Goal: Task Accomplishment & Management: Manage account settings

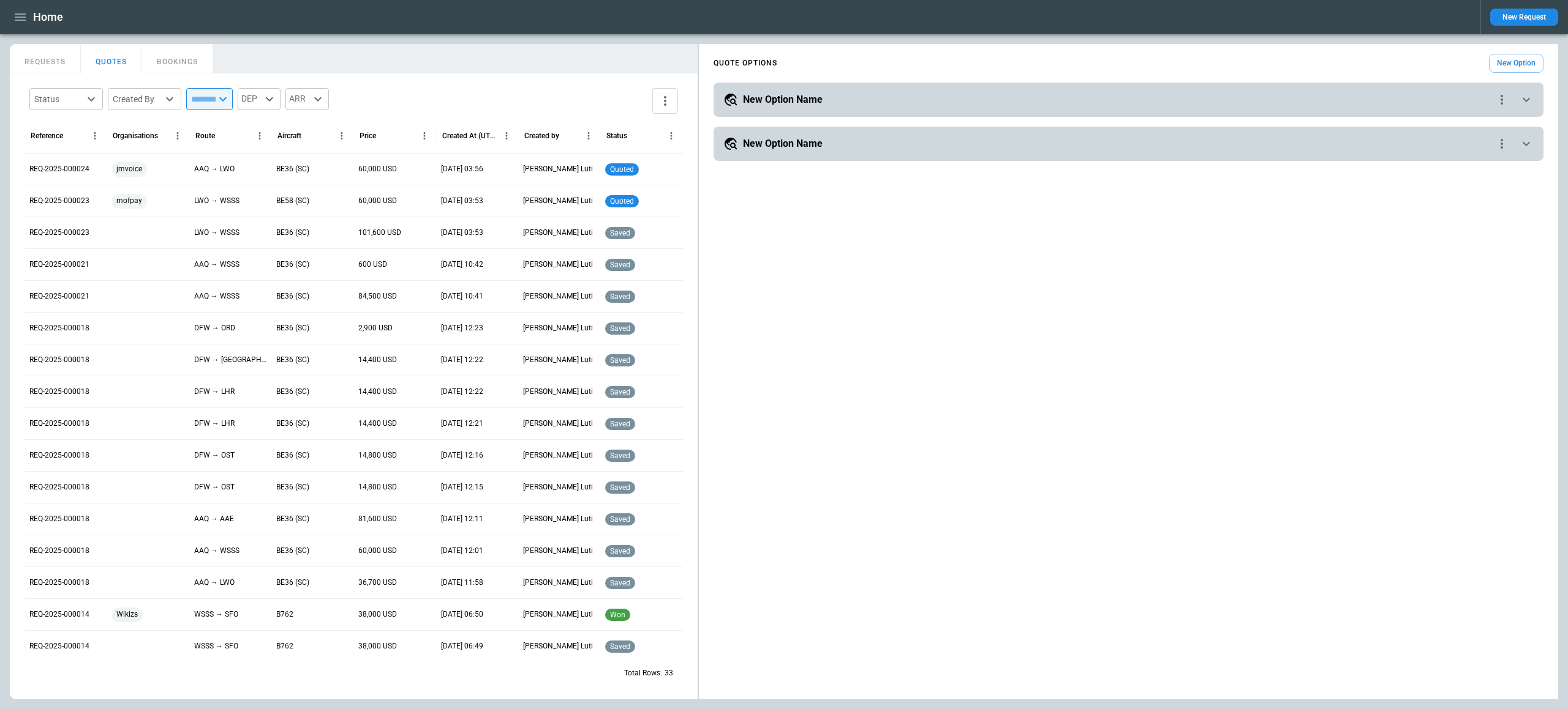
click at [877, 139] on div "New Option Name" at bounding box center [1109, 144] width 771 height 15
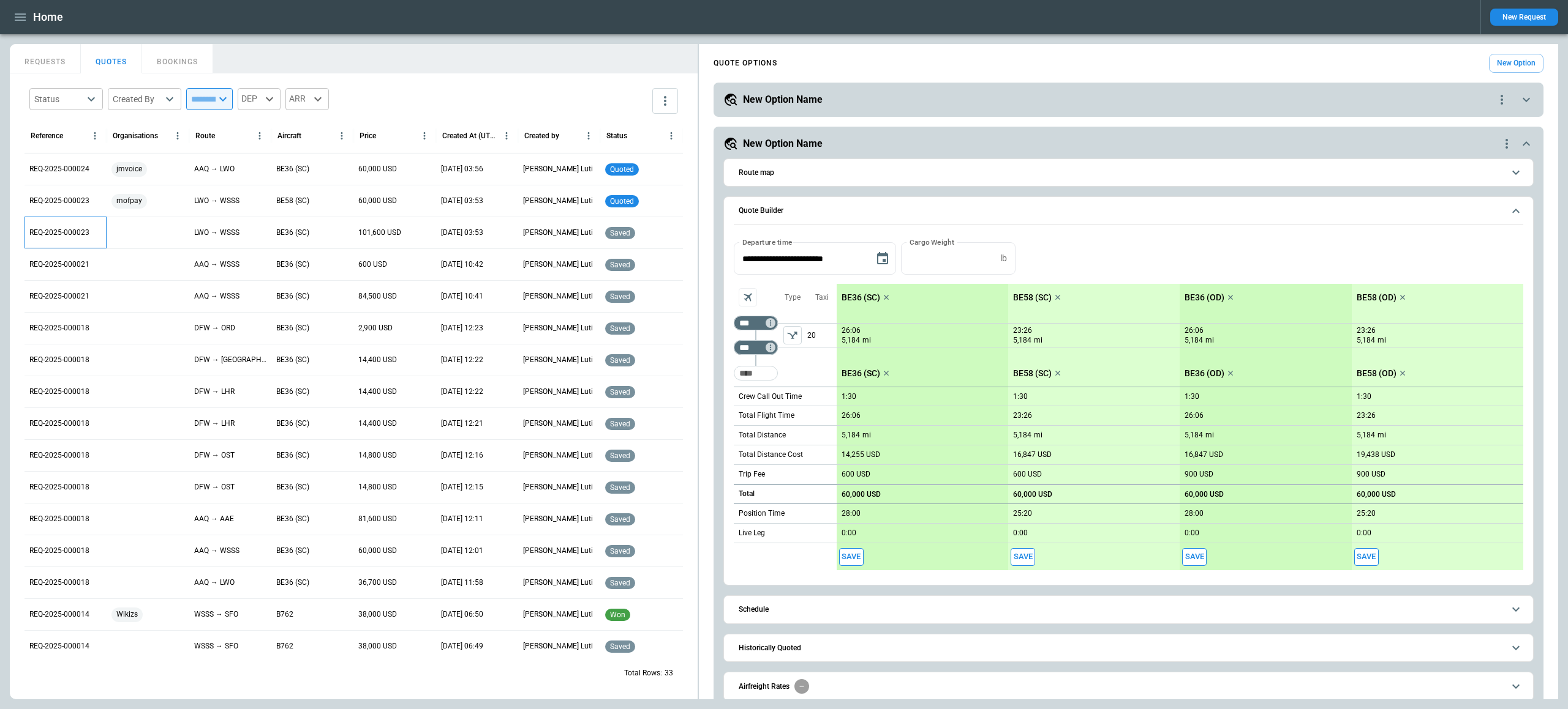
click at [51, 230] on p "REQ-2025-000023" at bounding box center [60, 232] width 60 height 11
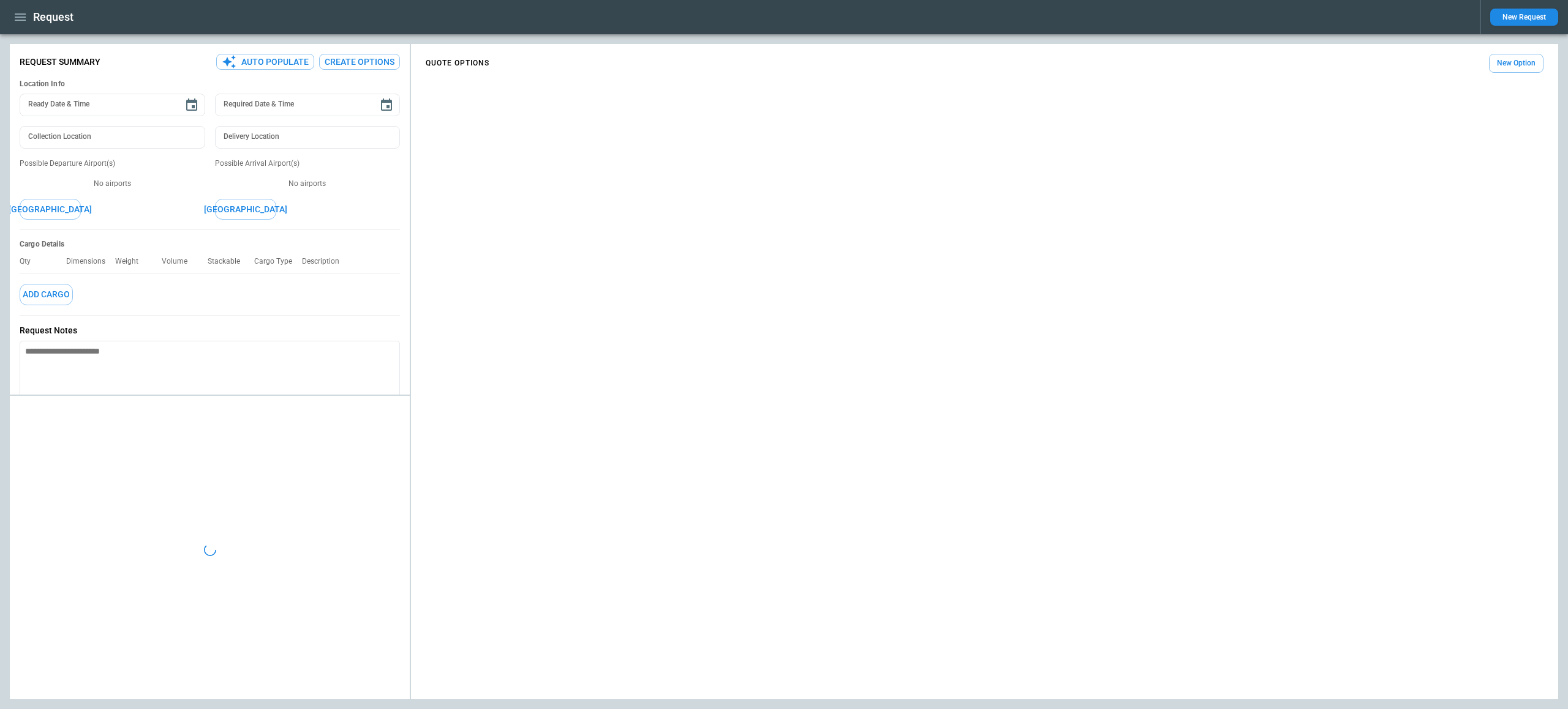
type textarea "*"
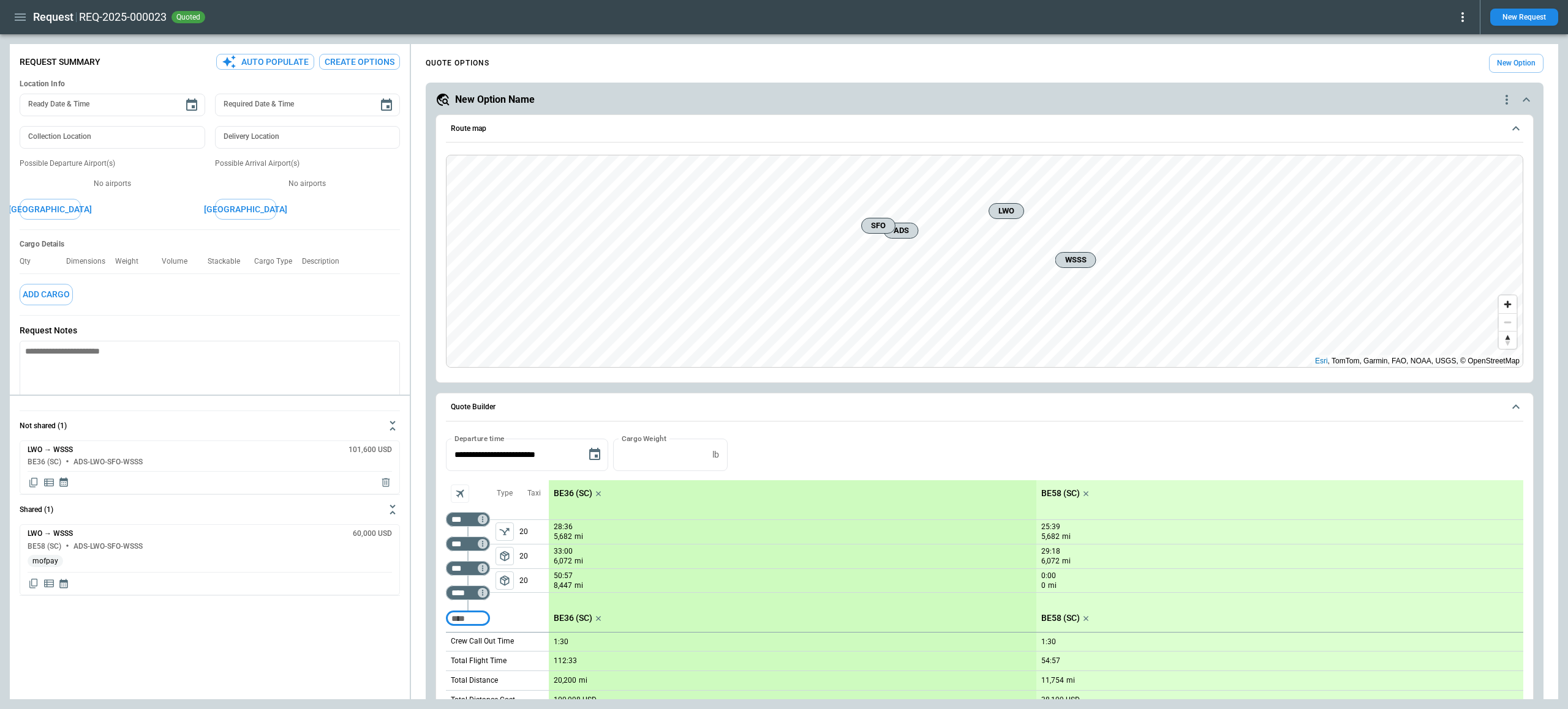
click at [1459, 17] on icon at bounding box center [1462, 17] width 15 height 15
click at [1447, 71] on button "Decline" at bounding box center [1449, 73] width 41 height 17
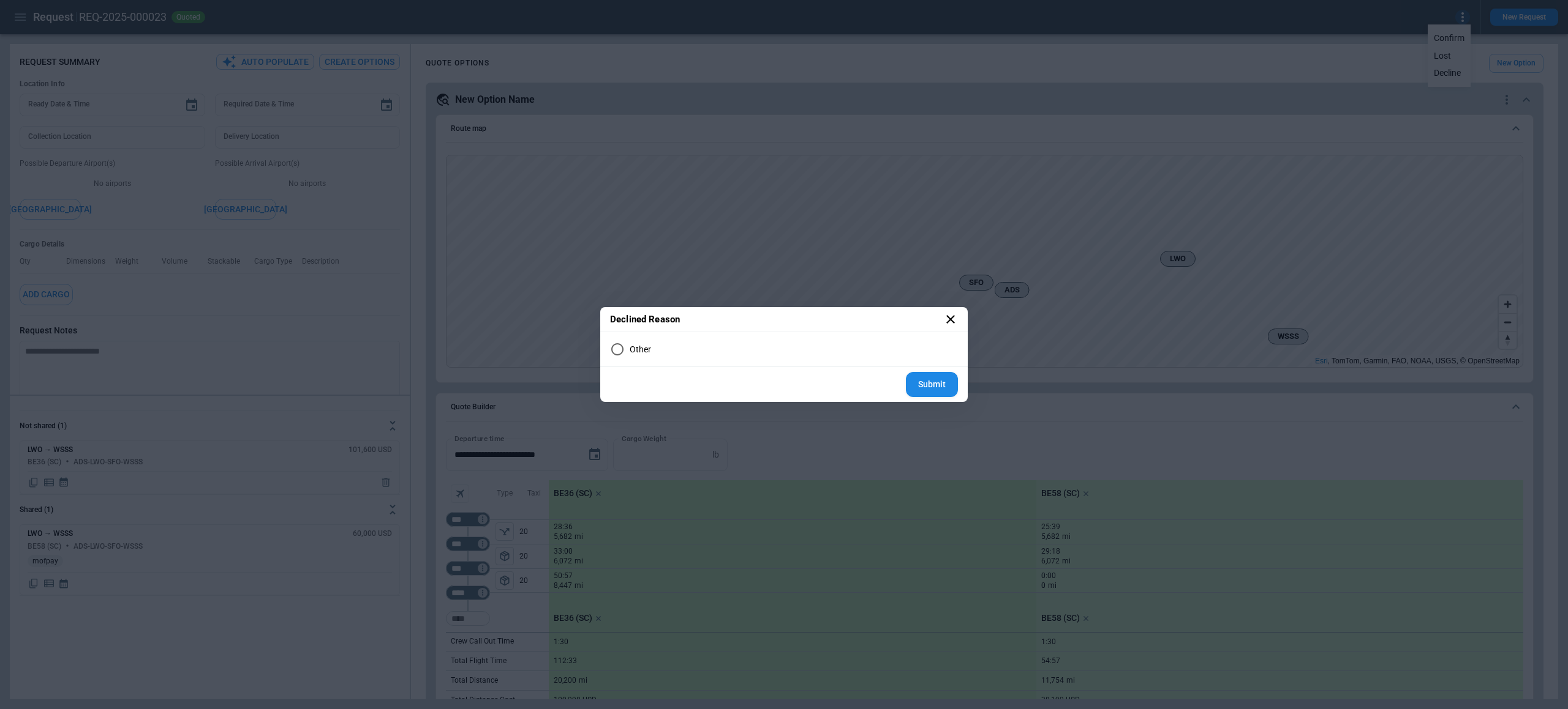
click at [642, 343] on label "Other" at bounding box center [784, 350] width 348 height 25
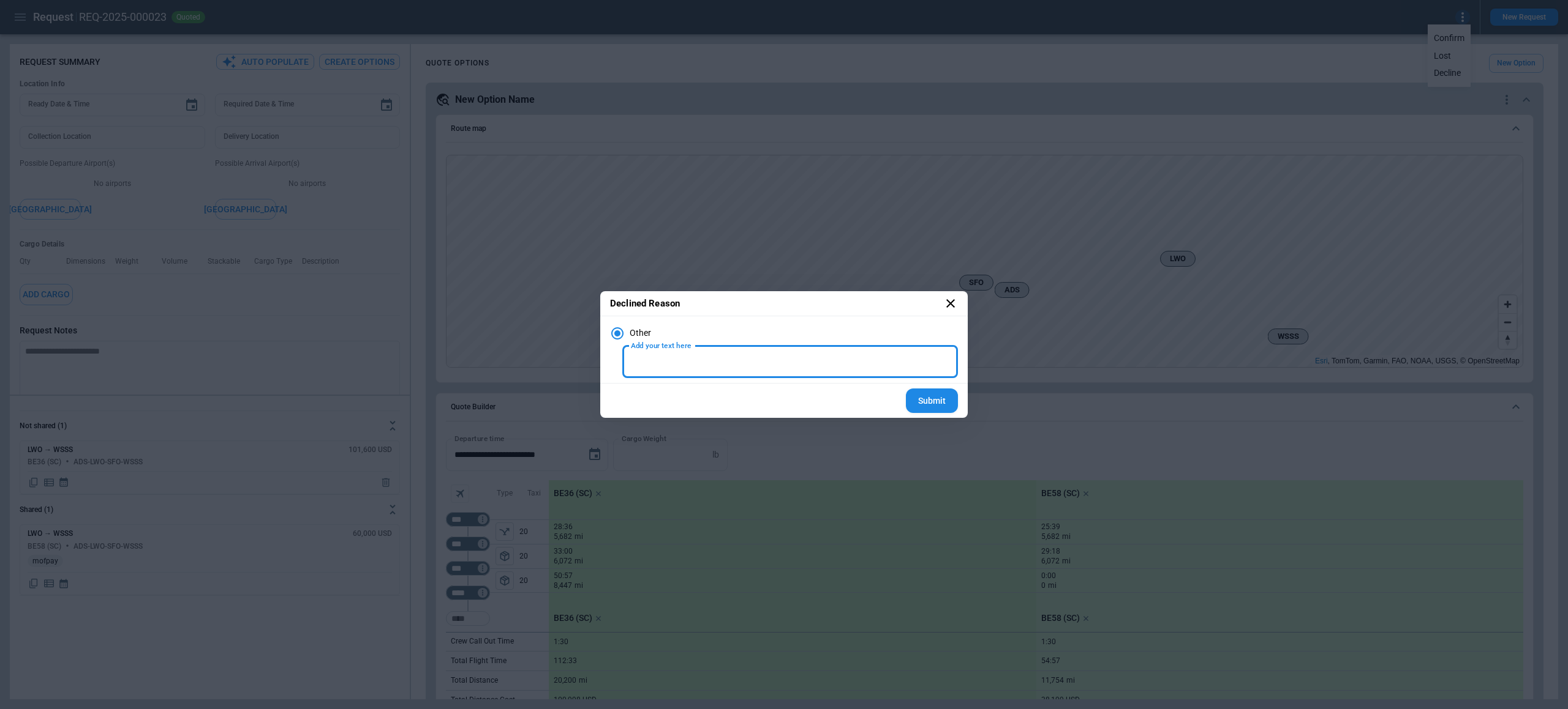
click at [670, 361] on input "Add your text here" at bounding box center [789, 362] width 335 height 32
click at [950, 304] on icon at bounding box center [950, 304] width 8 height 8
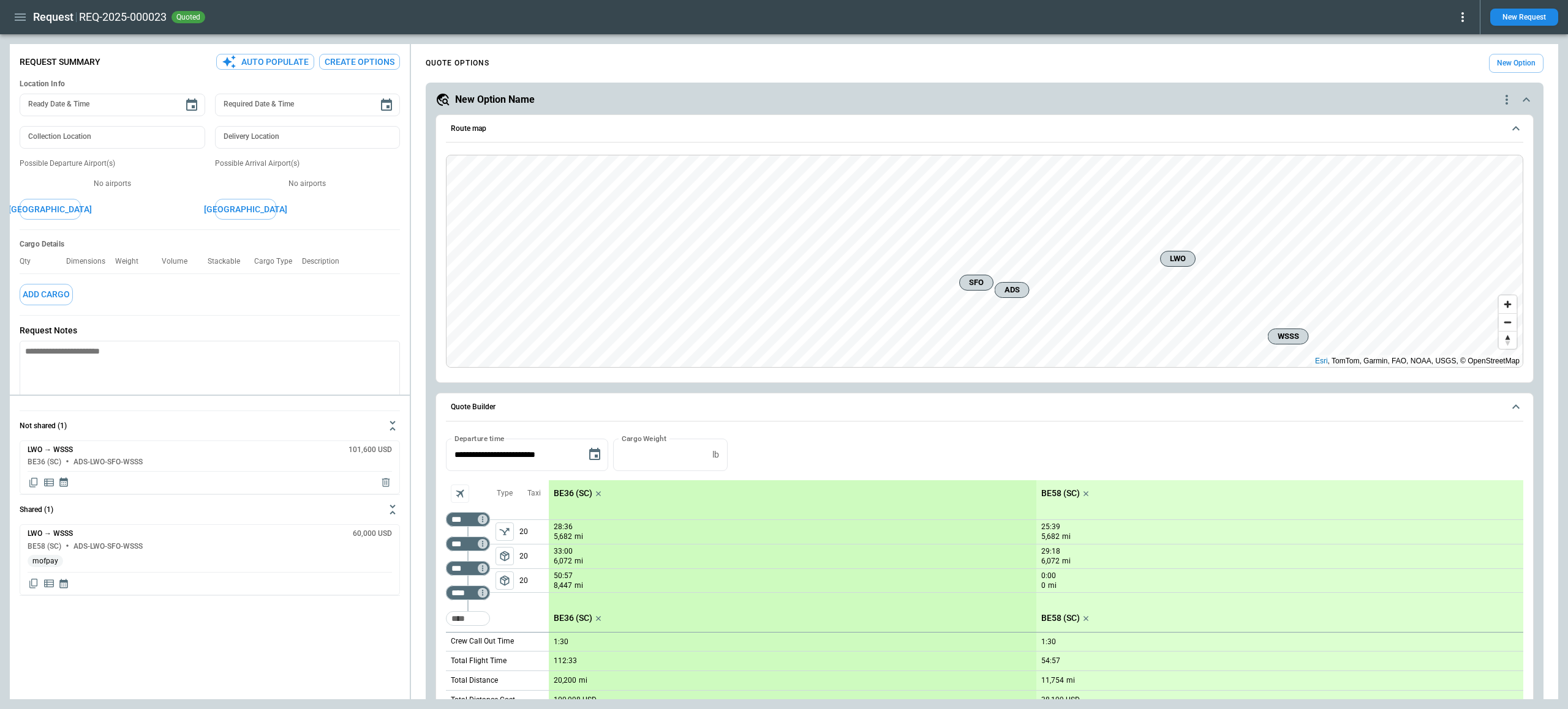
click at [1471, 12] on div "Request REQ-2025-000023 quoted New Request" at bounding box center [784, 17] width 1568 height 34
click at [1469, 14] on icon at bounding box center [1462, 17] width 15 height 15
click at [1445, 67] on button "Decline" at bounding box center [1449, 73] width 41 height 17
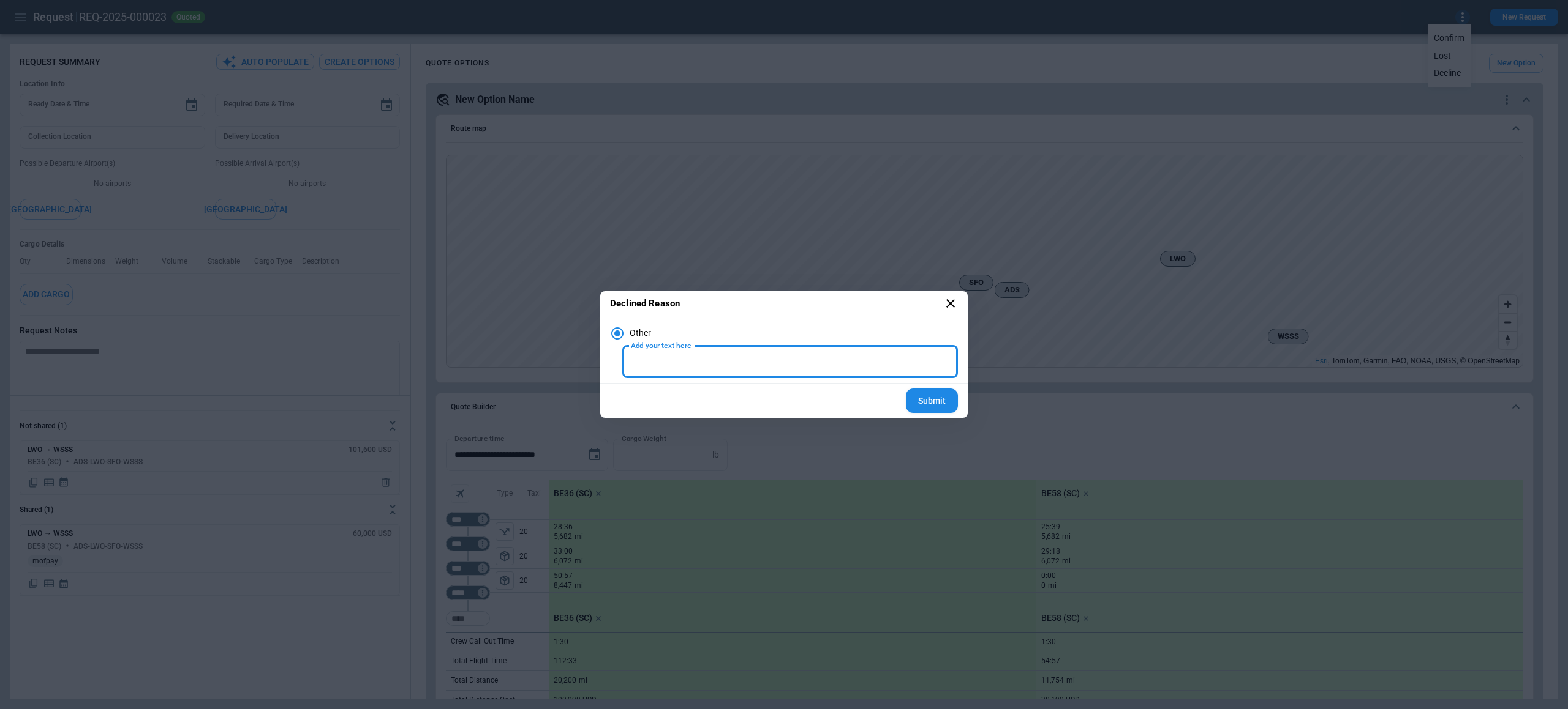
click at [661, 353] on input "Add your text here" at bounding box center [789, 362] width 335 height 32
type input "******"
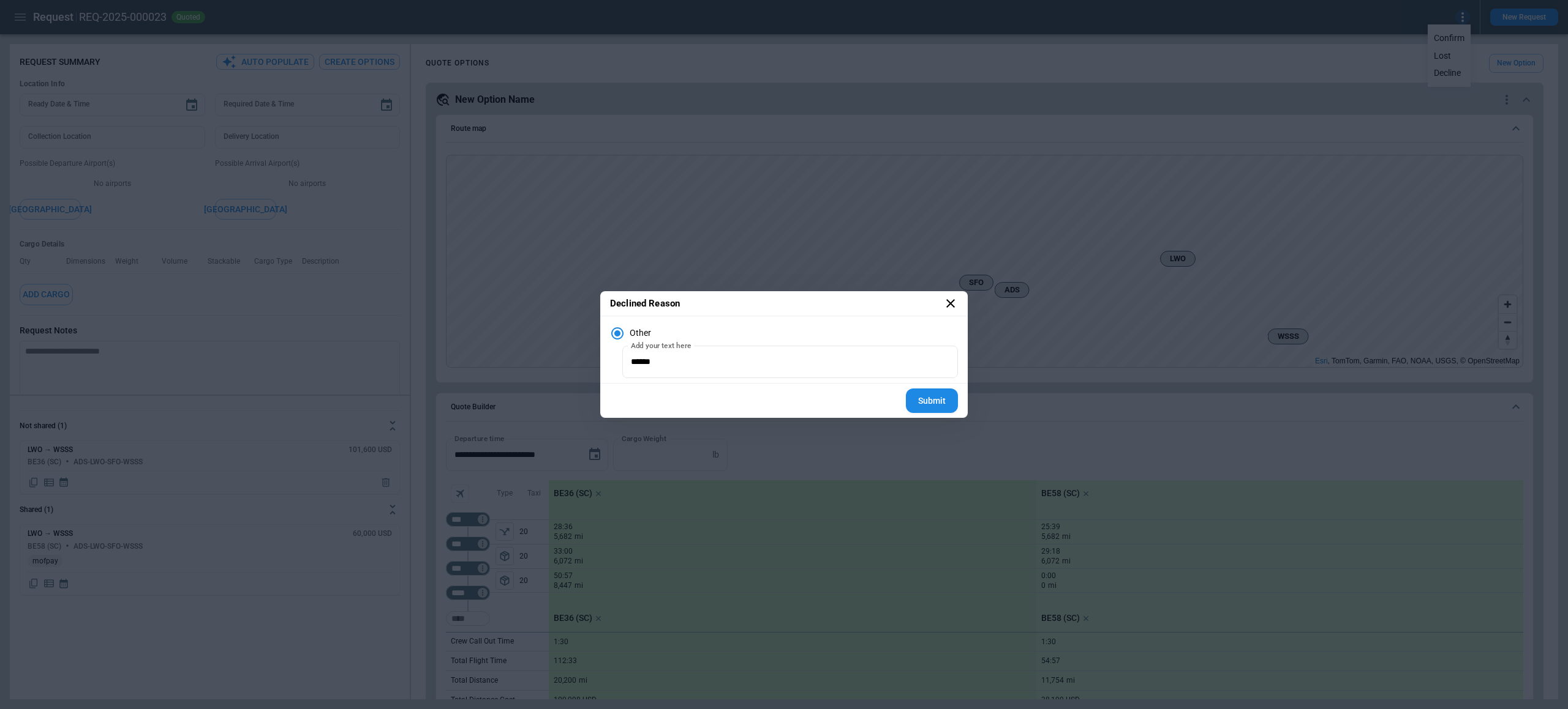
click at [947, 304] on icon at bounding box center [950, 304] width 15 height 15
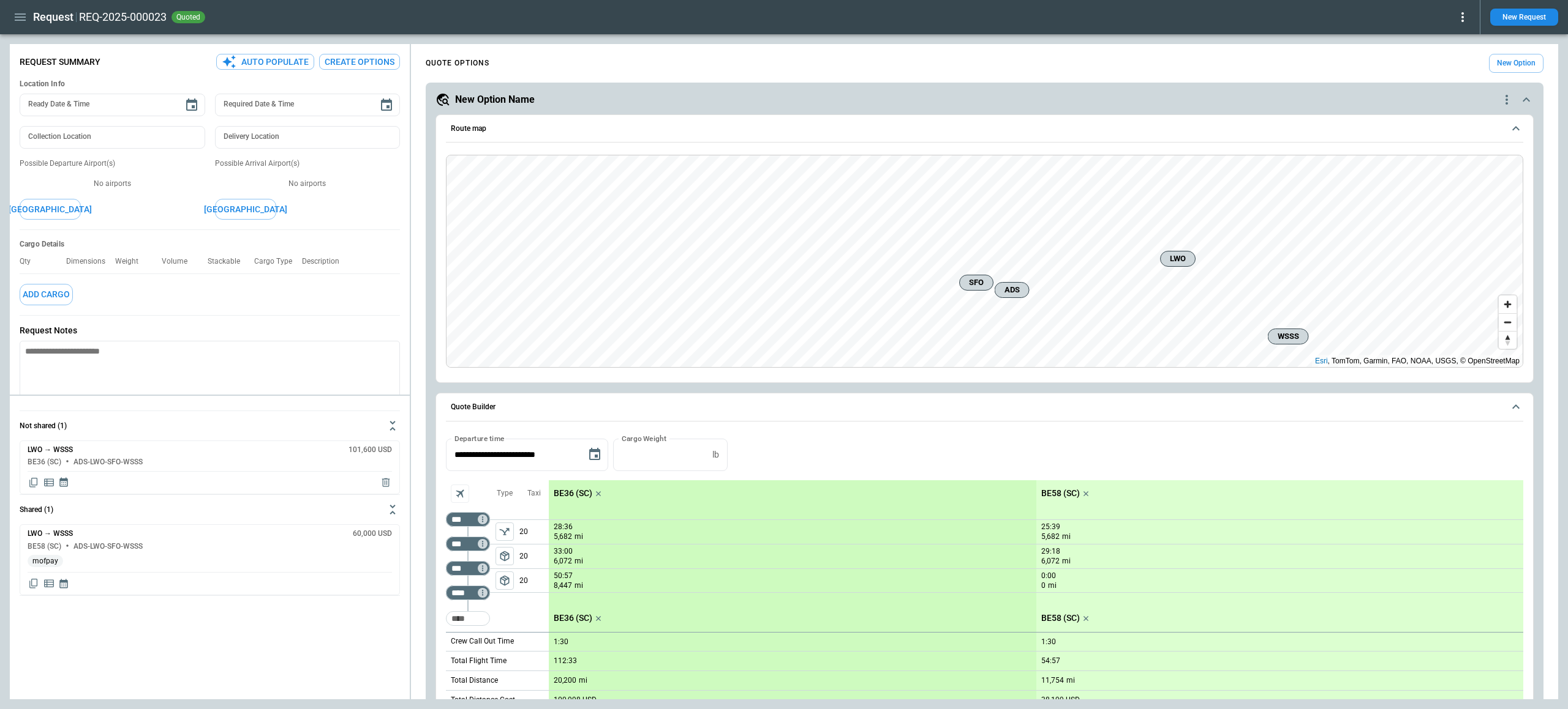
click at [17, 20] on icon "button" at bounding box center [20, 17] width 11 height 7
click at [39, 33] on li "Home" at bounding box center [55, 42] width 92 height 20
click at [46, 69] on Quotes "Requests & Quotes" at bounding box center [55, 63] width 92 height 20
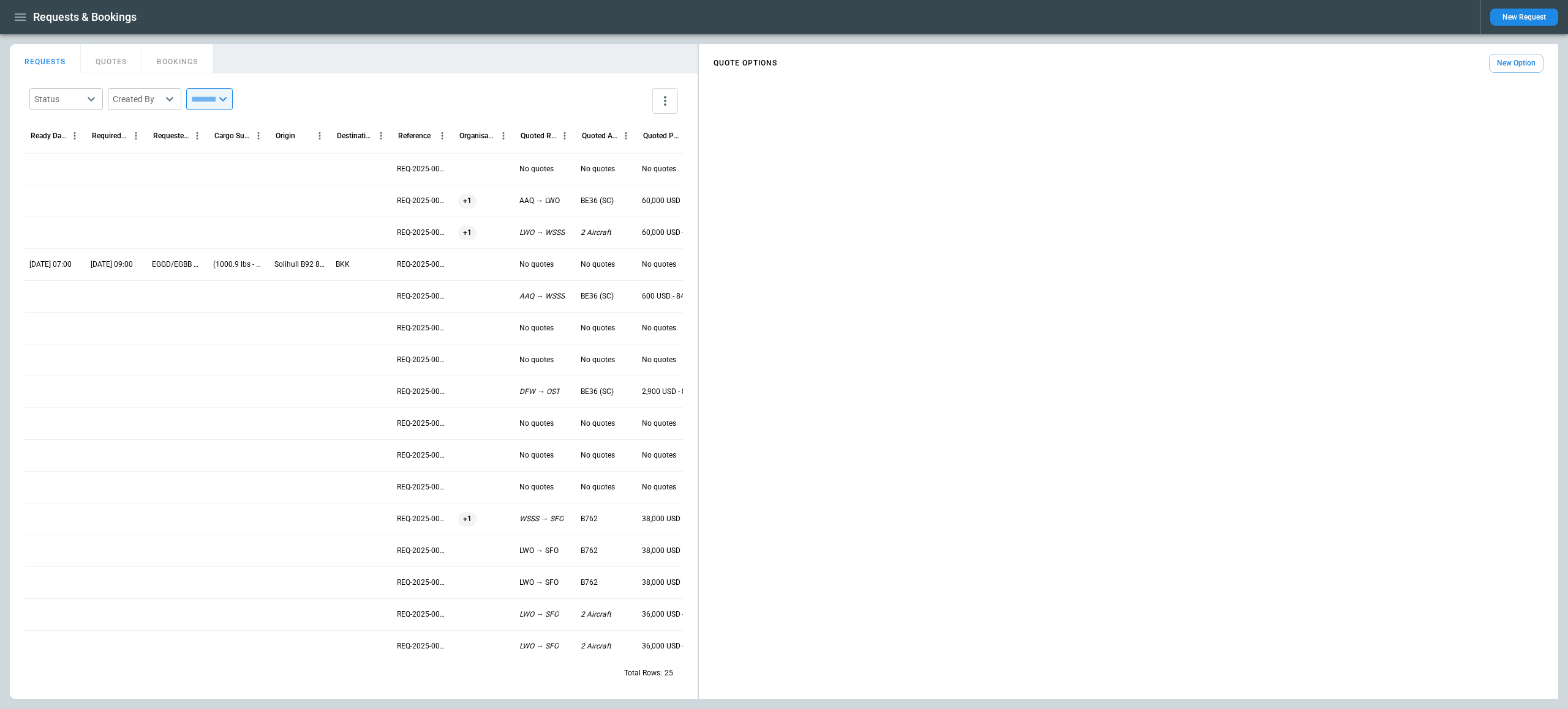
click at [133, 424] on div at bounding box center [117, 424] width 61 height 31
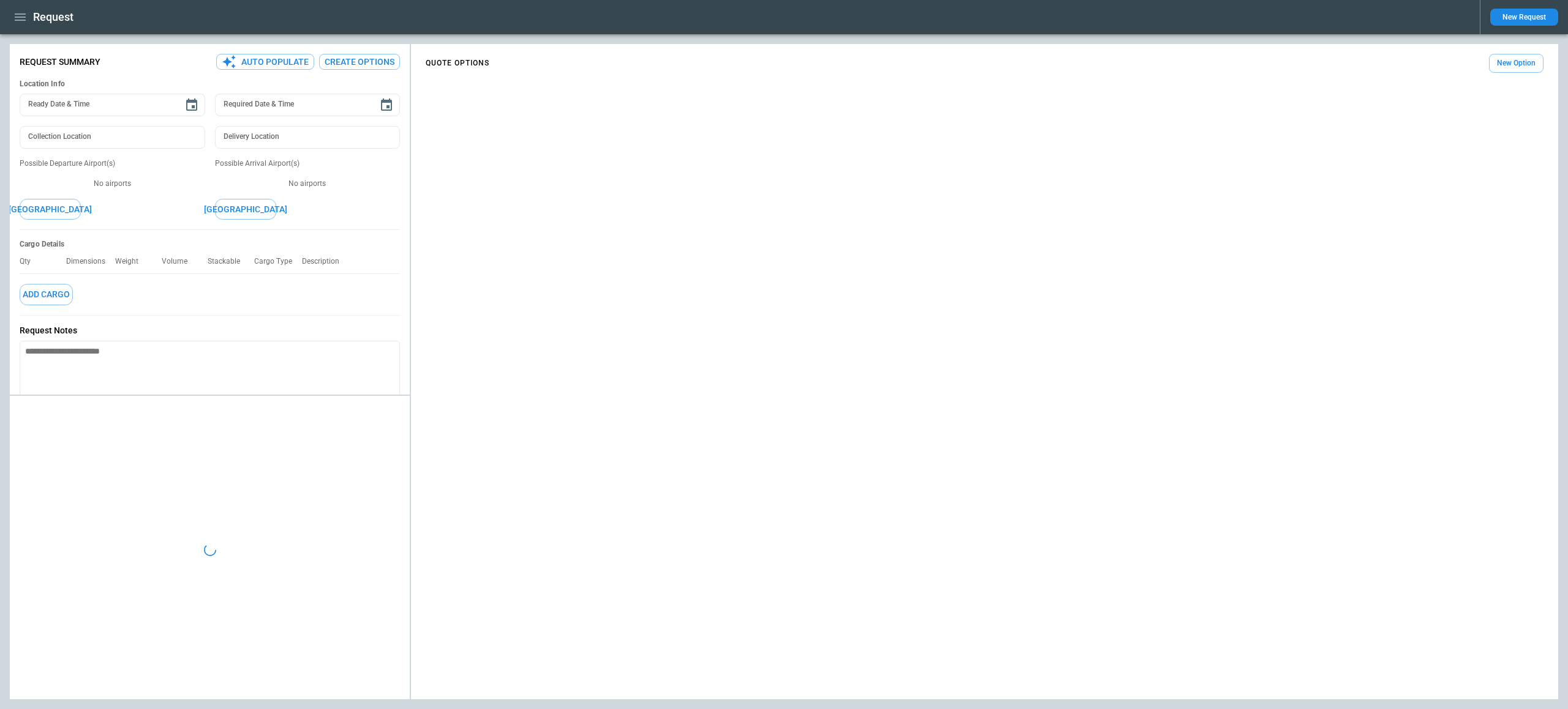
type textarea "*"
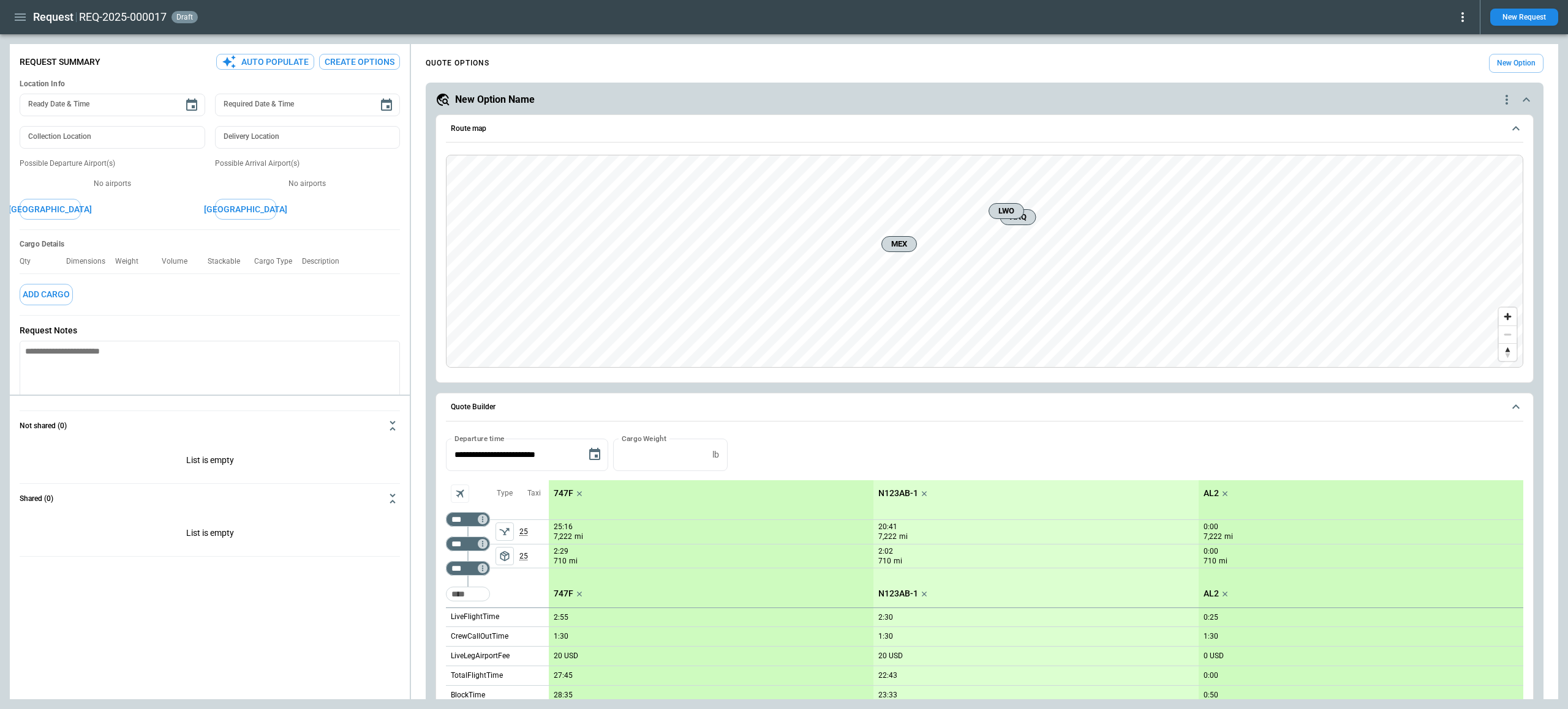
scroll to position [999, 0]
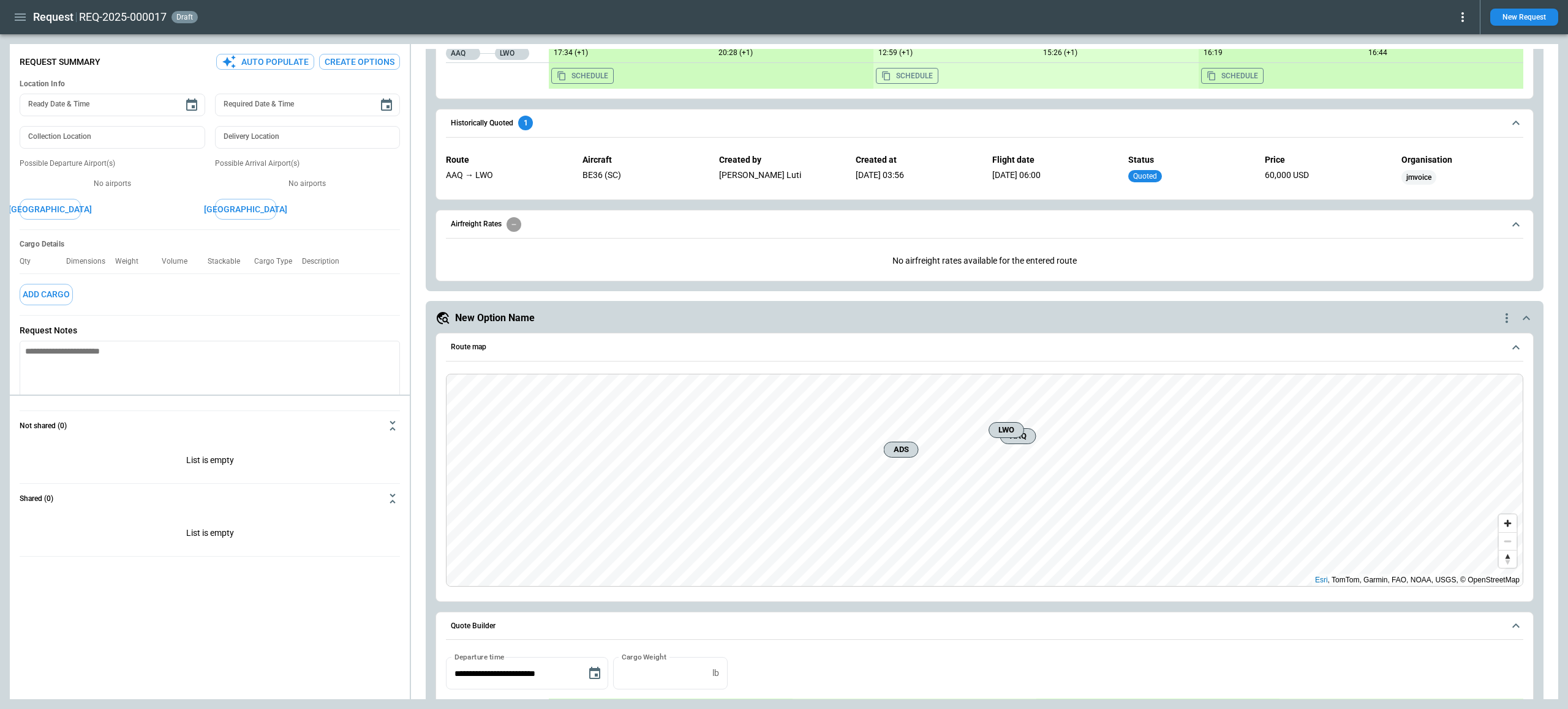
click at [1465, 18] on icon at bounding box center [1462, 17] width 15 height 15
click at [1441, 70] on button "Decline" at bounding box center [1449, 73] width 41 height 17
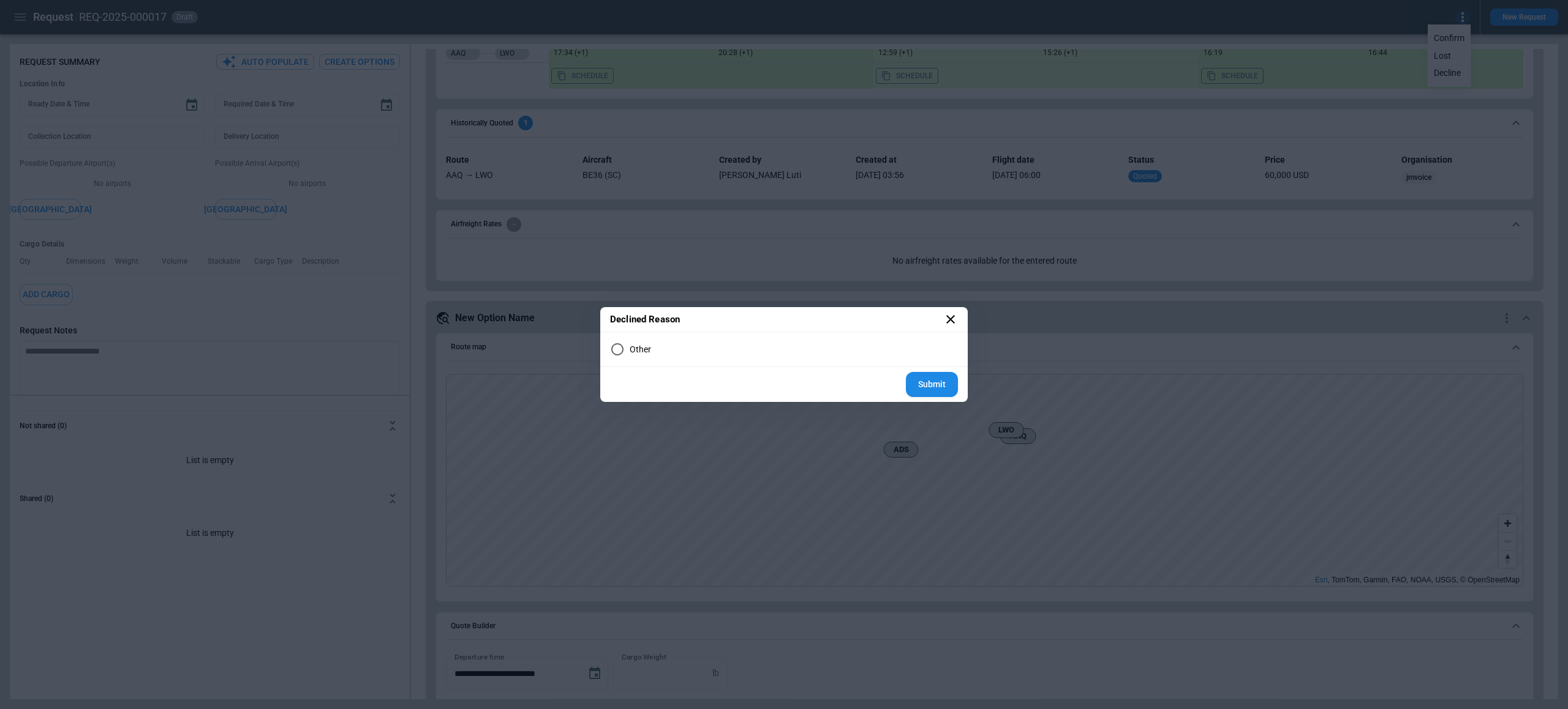
click at [643, 343] on label "Other" at bounding box center [784, 350] width 348 height 25
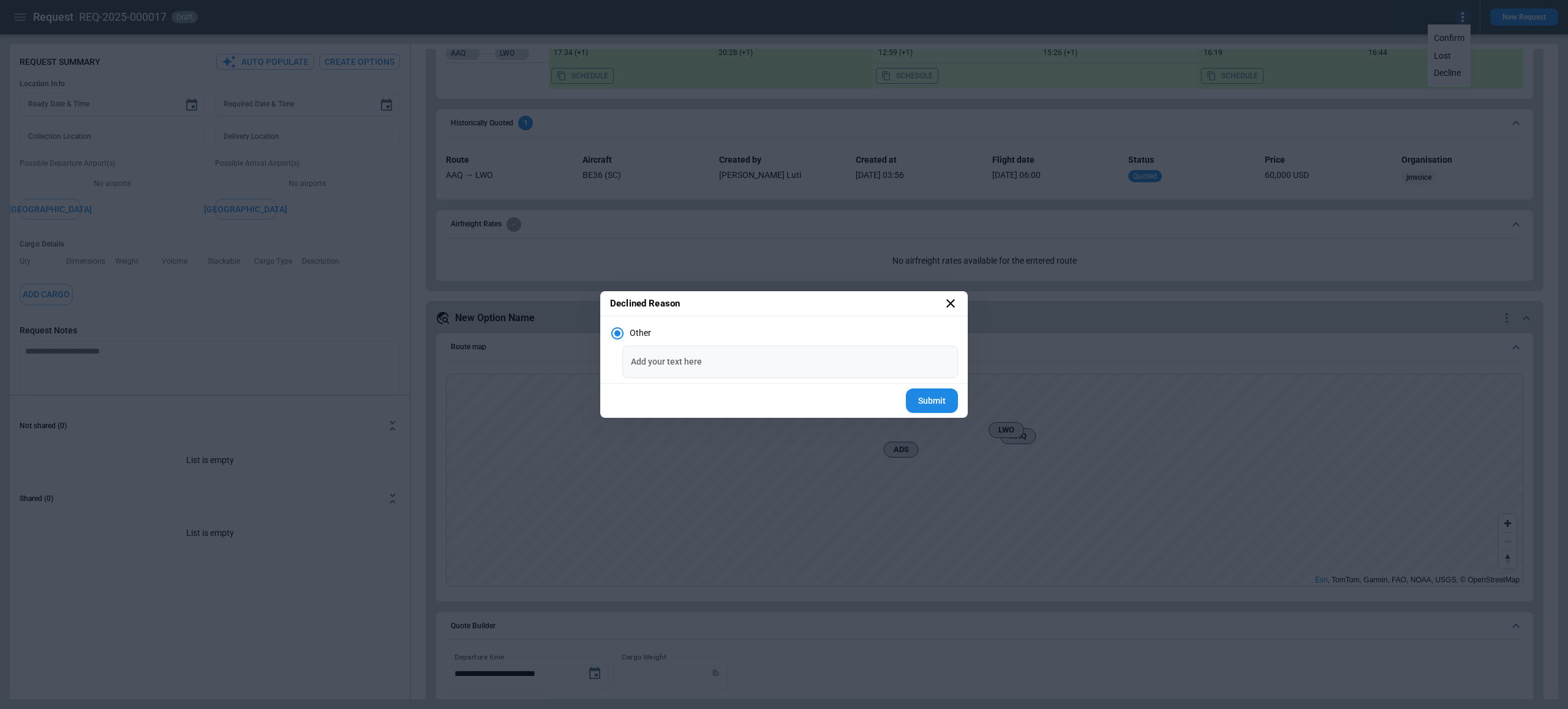
click at [652, 358] on div "Add your text here Add your text here" at bounding box center [789, 362] width 335 height 32
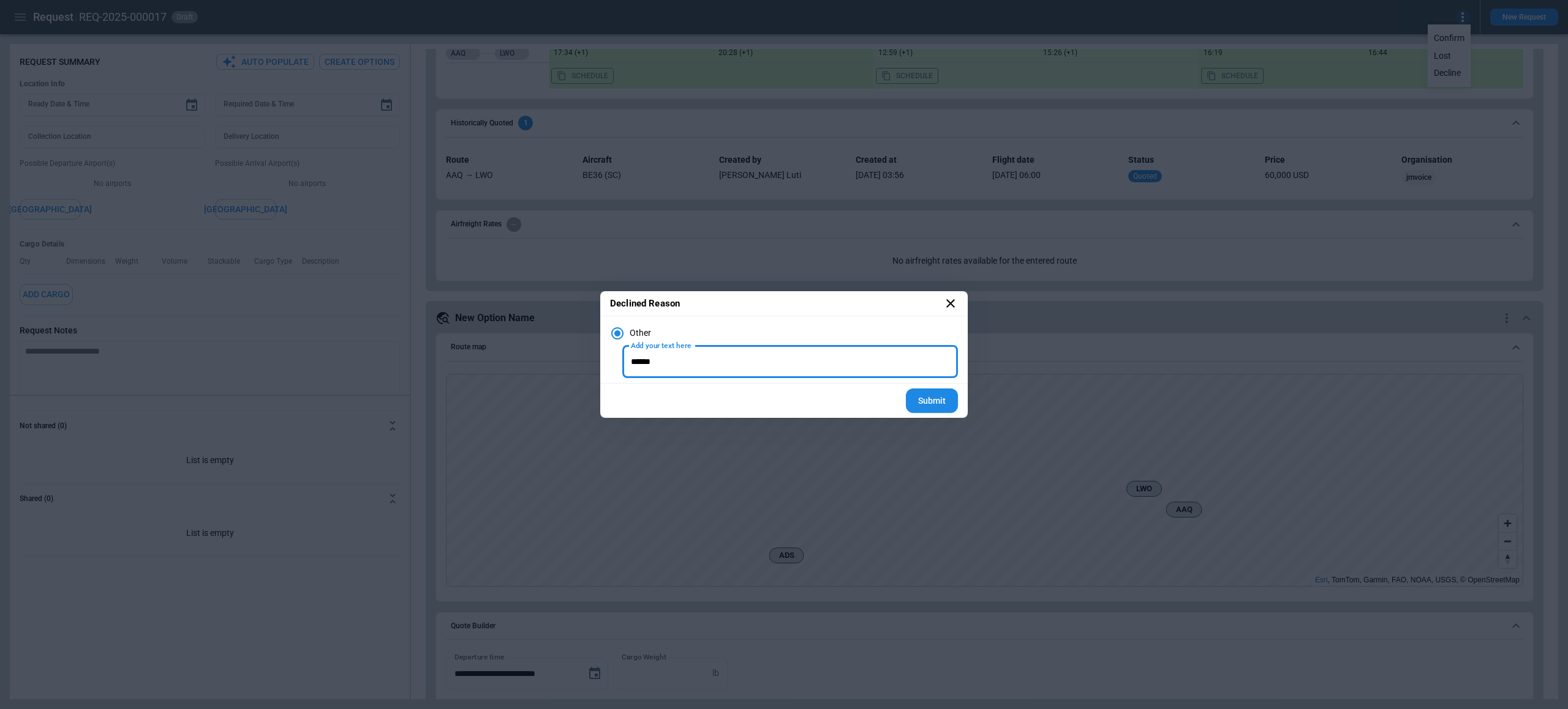
type input "******"
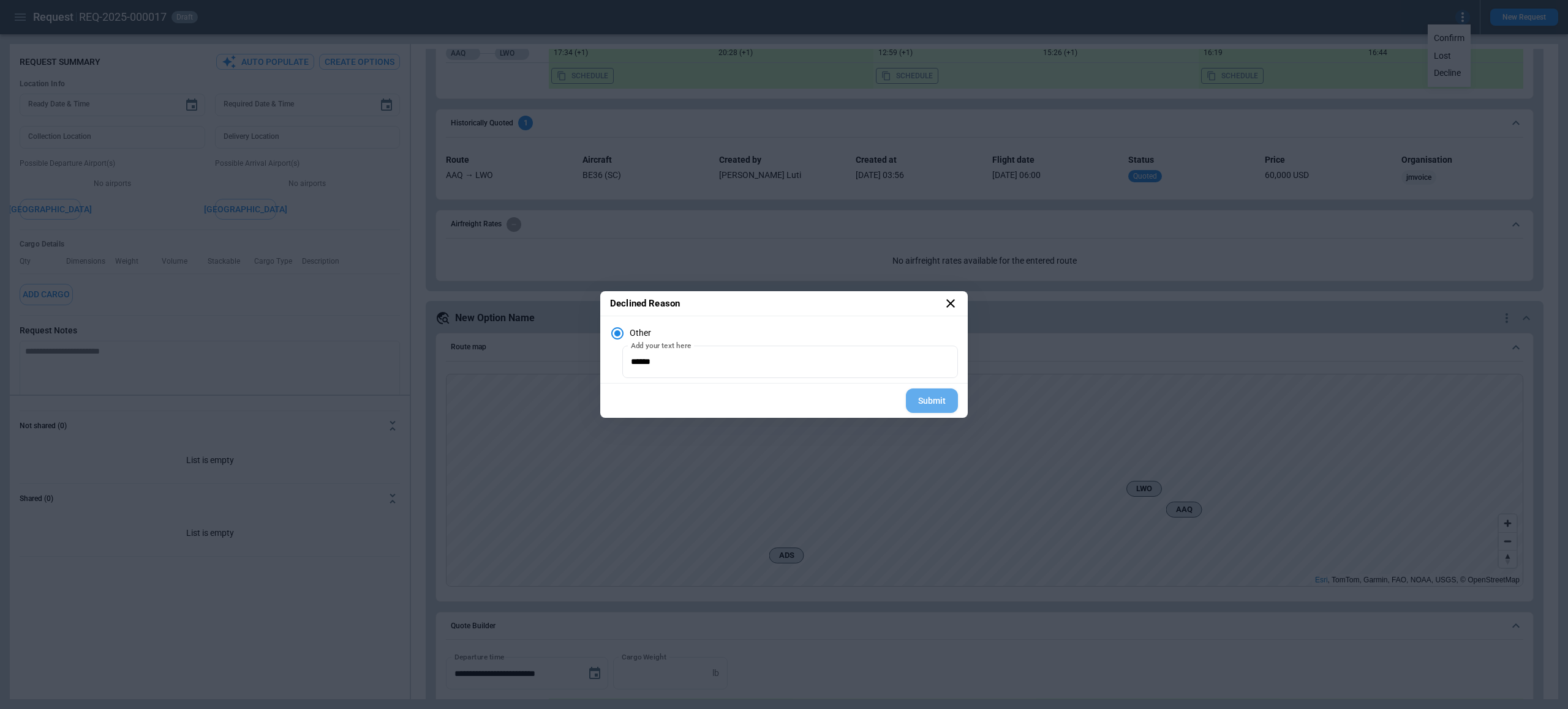
click at [930, 397] on button "Submit" at bounding box center [931, 401] width 52 height 25
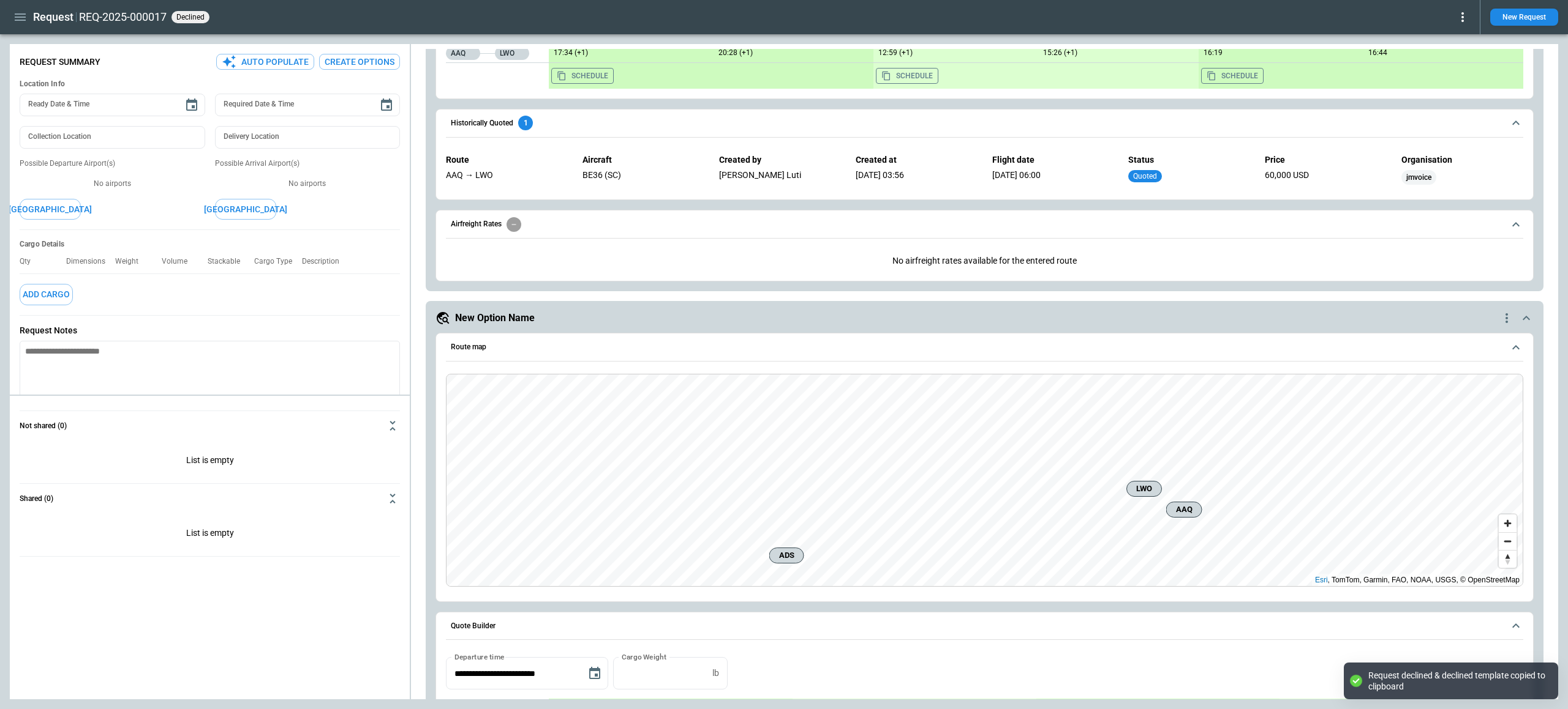
click at [1465, 25] on div "Request REQ-2025-000017 declined" at bounding box center [739, 17] width 1460 height 22
click at [1465, 13] on icon at bounding box center [1462, 17] width 15 height 15
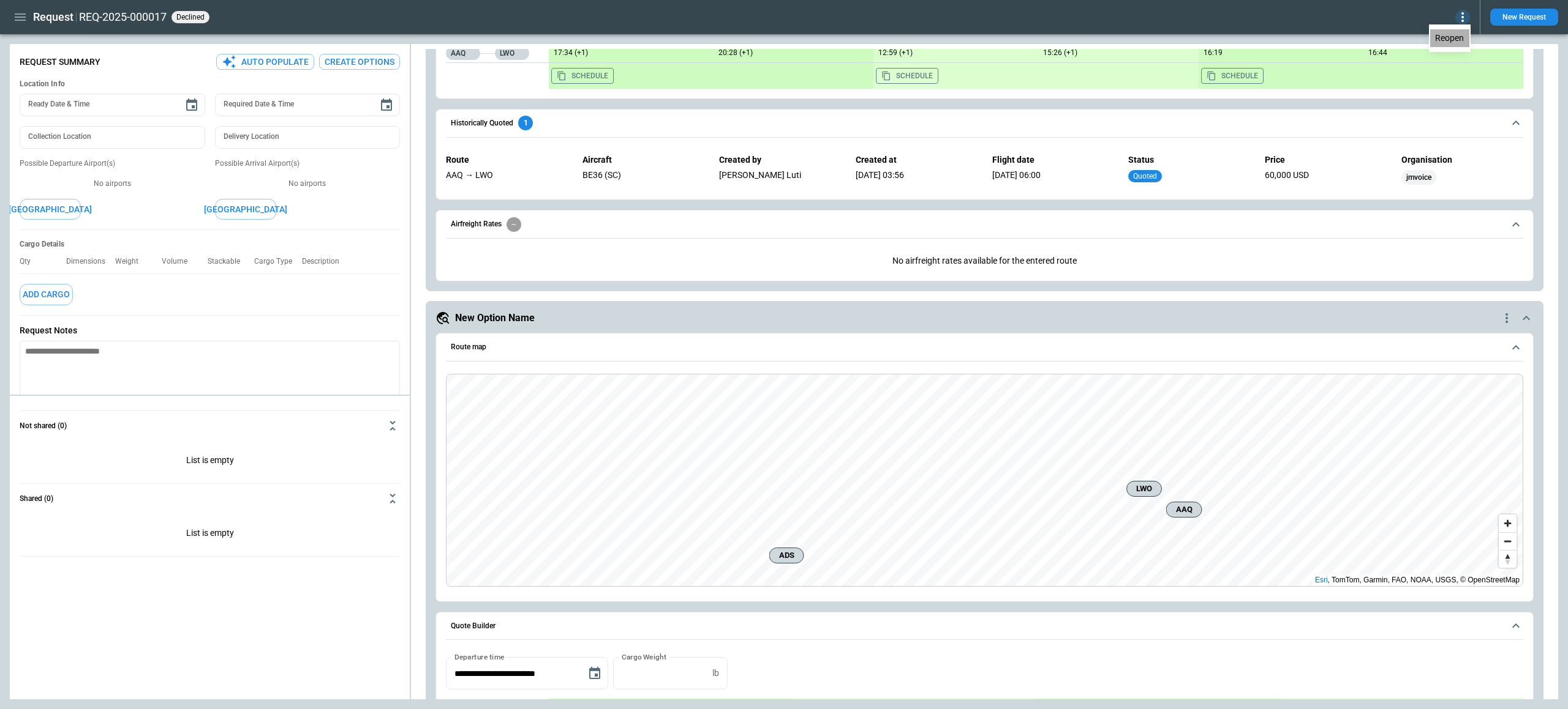
click at [1448, 36] on button "Reopen" at bounding box center [1449, 38] width 39 height 17
click at [1465, 20] on icon at bounding box center [1462, 17] width 15 height 15
click at [1448, 69] on button "Decline" at bounding box center [1449, 73] width 41 height 17
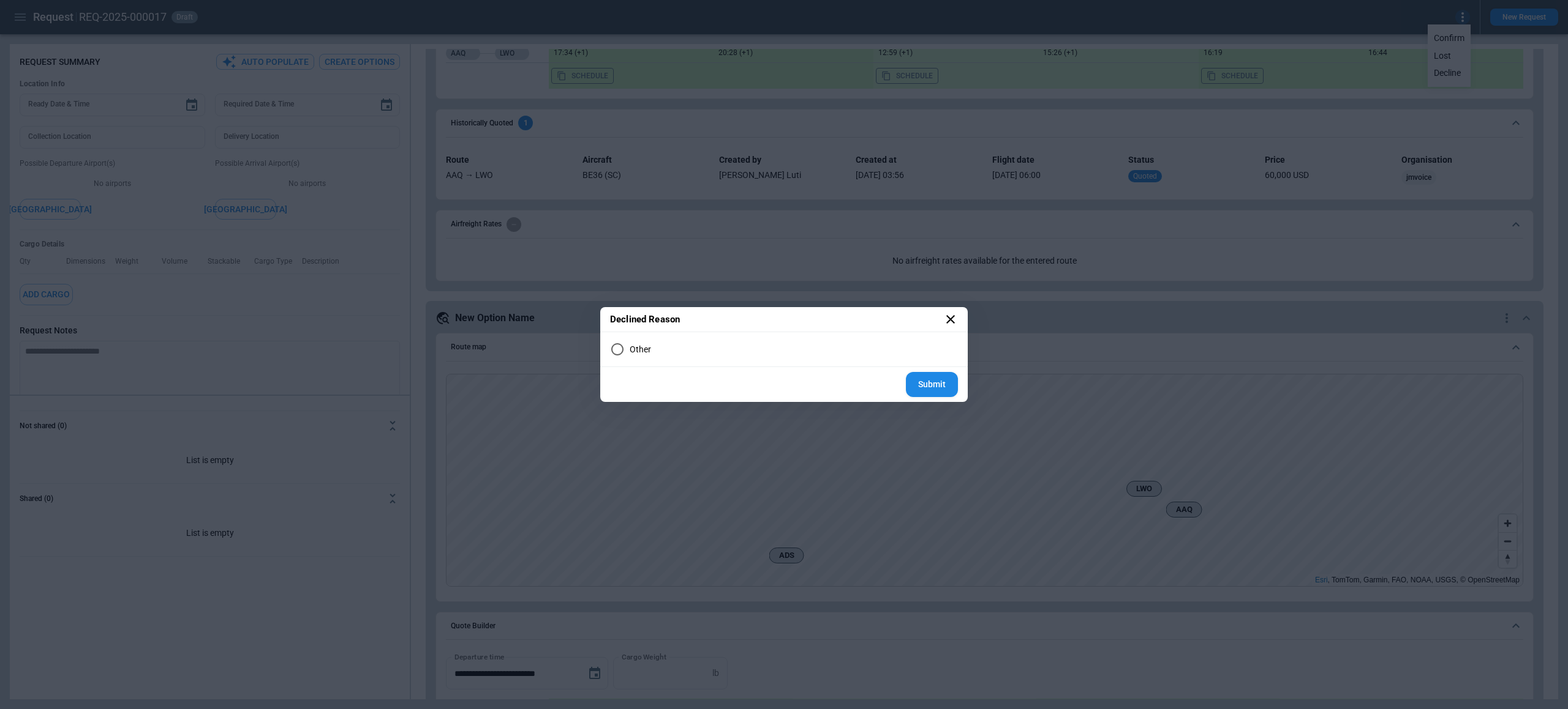
click at [644, 348] on span "Other" at bounding box center [640, 349] width 22 height 11
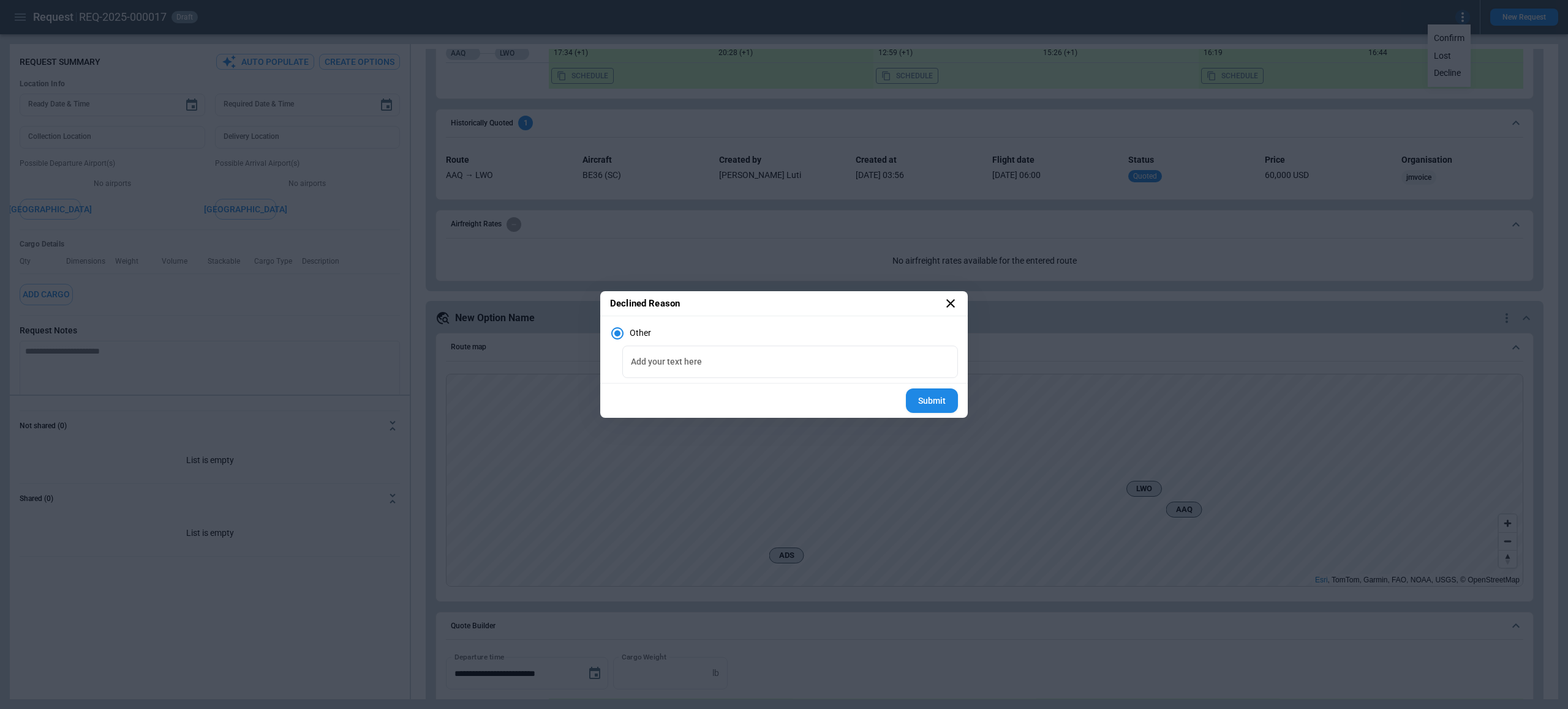
click at [947, 301] on icon at bounding box center [950, 304] width 15 height 15
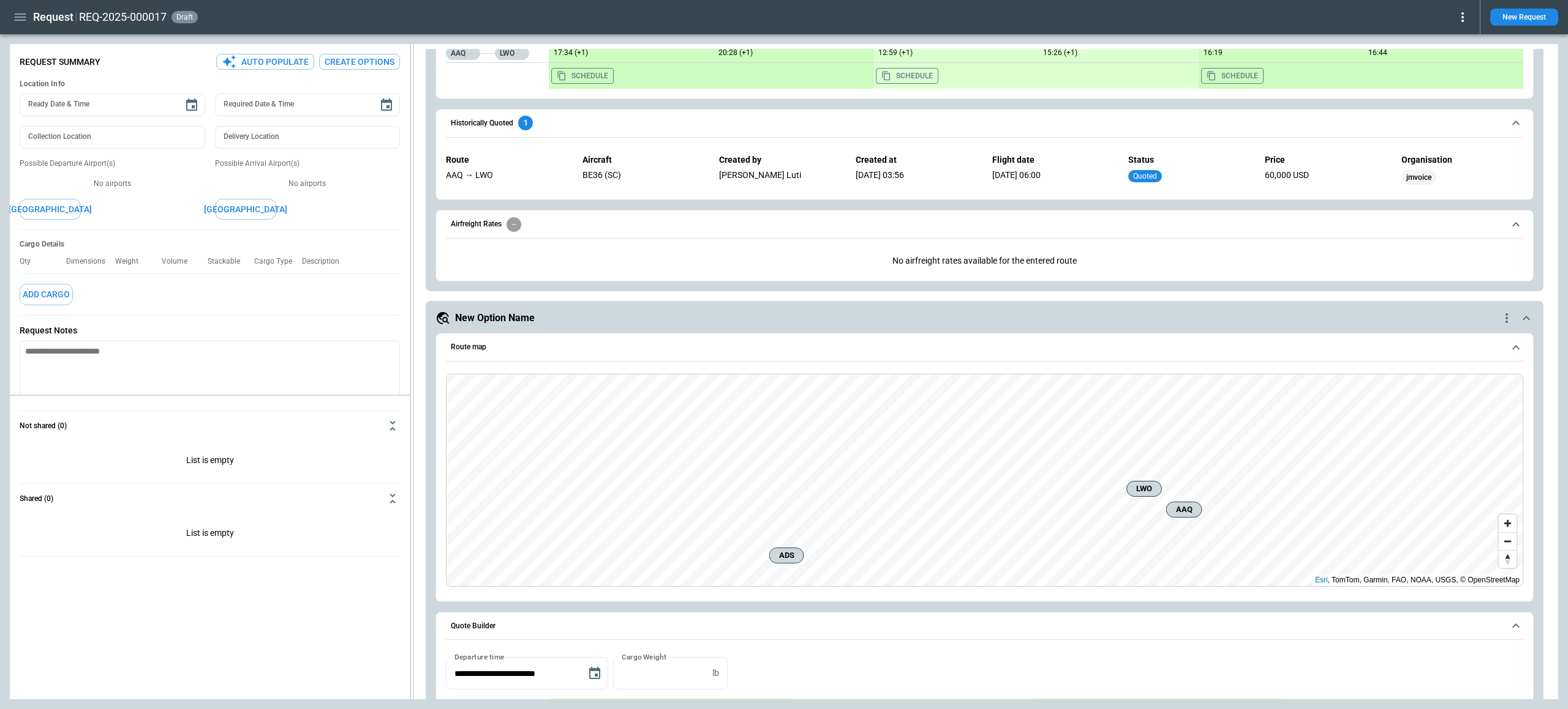
click at [487, 356] on div "**********" at bounding box center [784, 371] width 1548 height 655
type textarea "*"
